Goal: Task Accomplishment & Management: Manage account settings

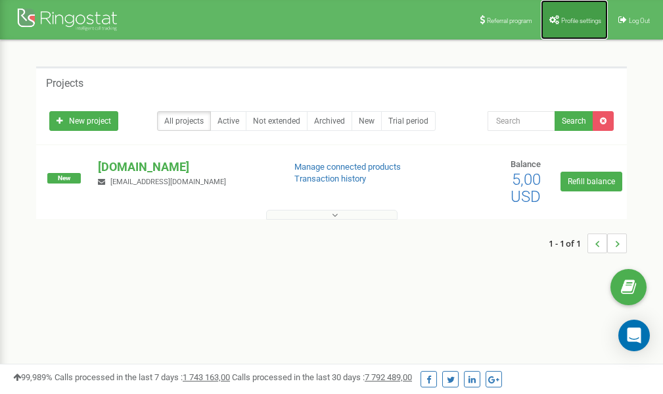
click at [575, 23] on span "Profile settings" at bounding box center [581, 20] width 40 height 7
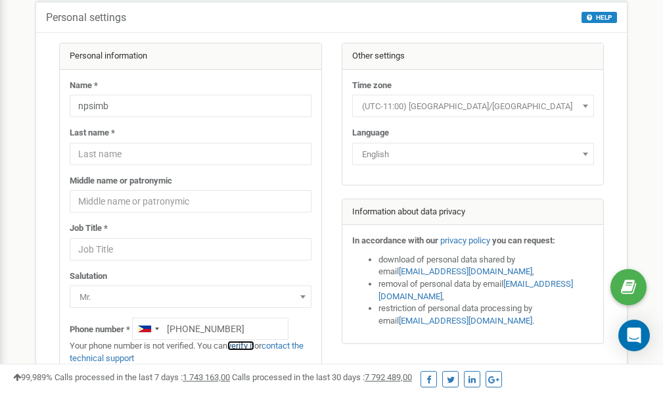
click at [248, 344] on link "verify it" at bounding box center [240, 345] width 27 height 10
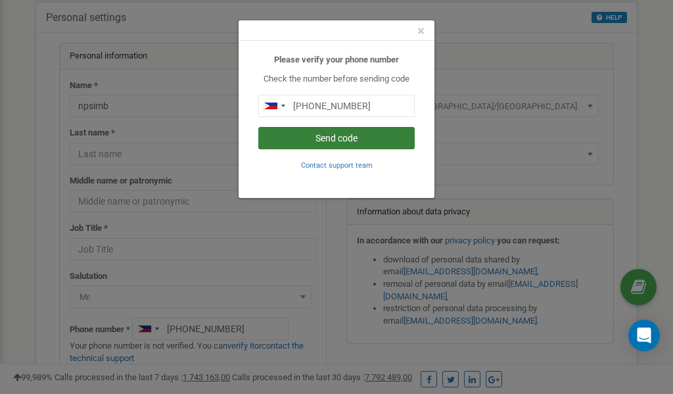
click at [340, 139] on button "Send code" at bounding box center [336, 138] width 156 height 22
